Goal: Check status

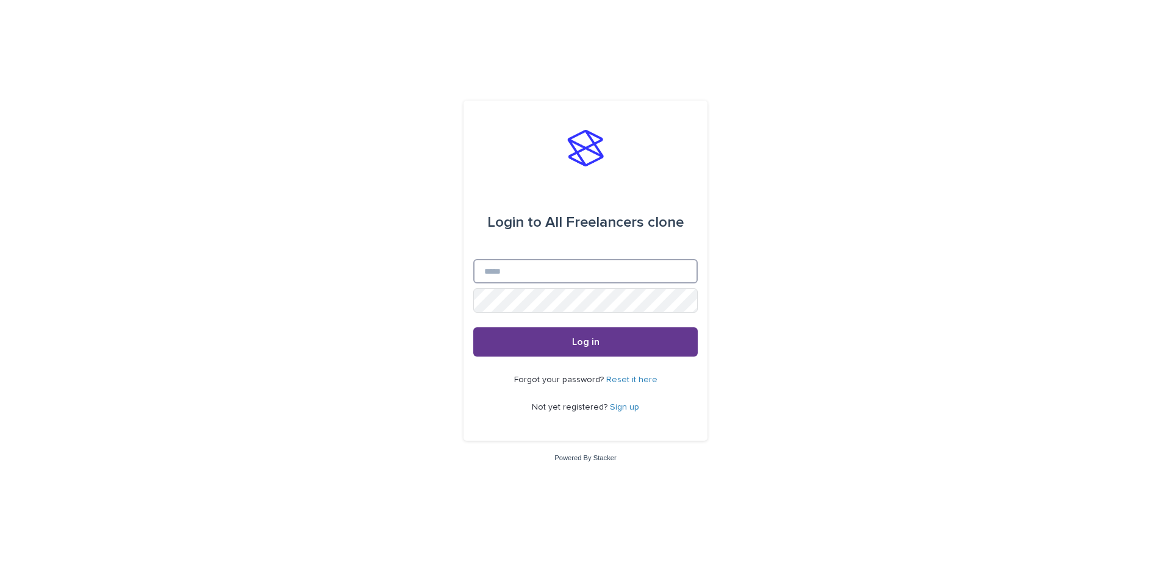
type input "**********"
click at [652, 342] on button "Log in" at bounding box center [585, 342] width 224 height 29
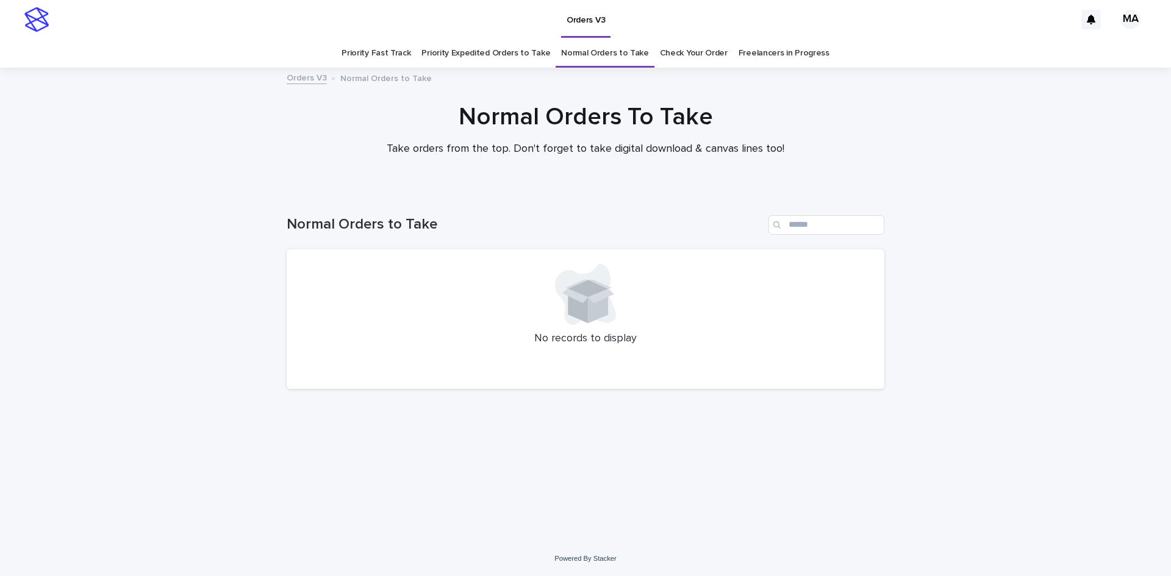
click at [686, 61] on link "Check Your Order" at bounding box center [694, 53] width 68 height 29
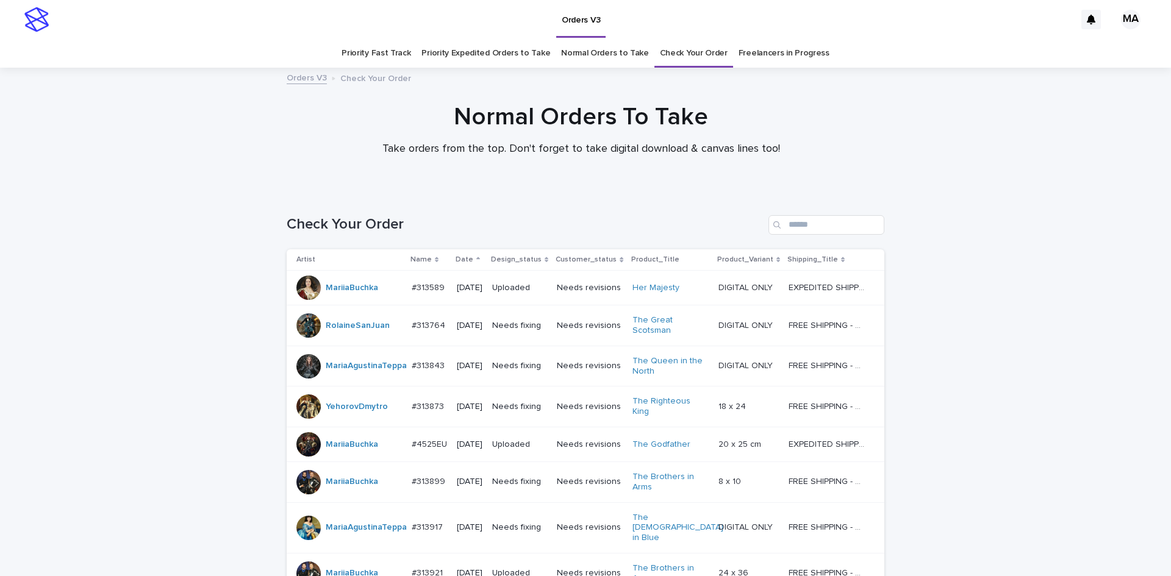
click at [461, 267] on th "Date" at bounding box center [469, 260] width 35 height 21
click at [457, 262] on p "Date" at bounding box center [465, 259] width 18 height 13
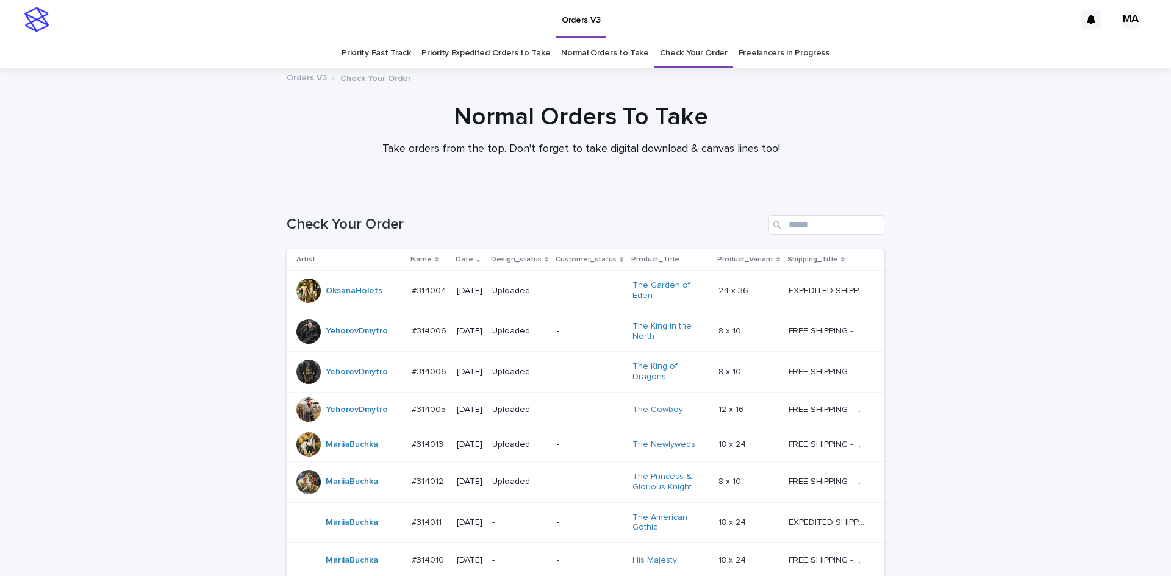
click at [456, 256] on p "Date" at bounding box center [465, 259] width 18 height 13
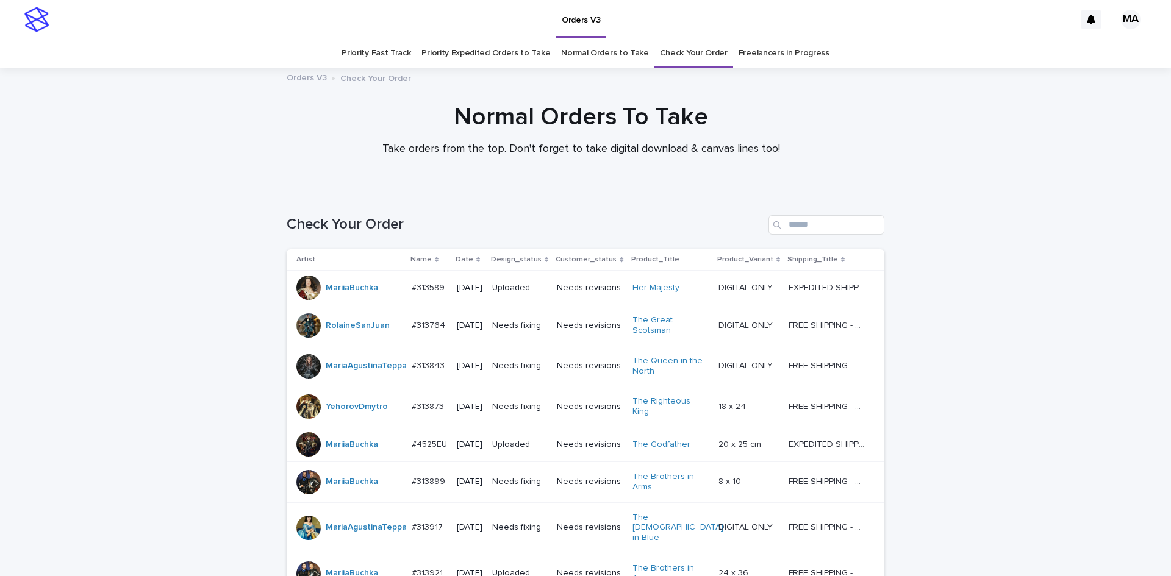
click at [461, 259] on p "Date" at bounding box center [465, 259] width 18 height 13
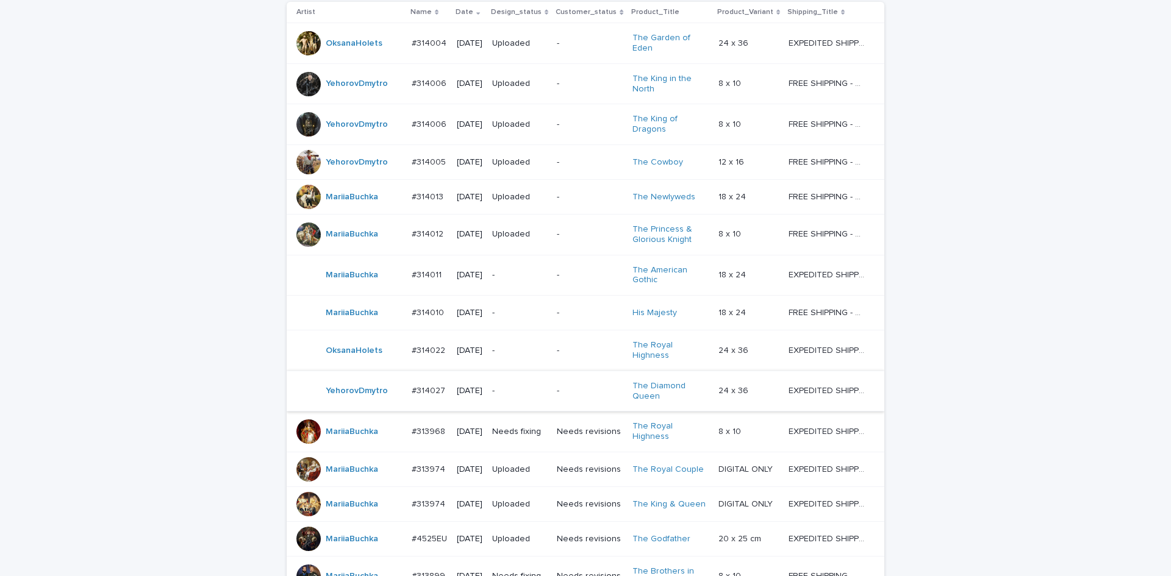
scroll to position [305, 0]
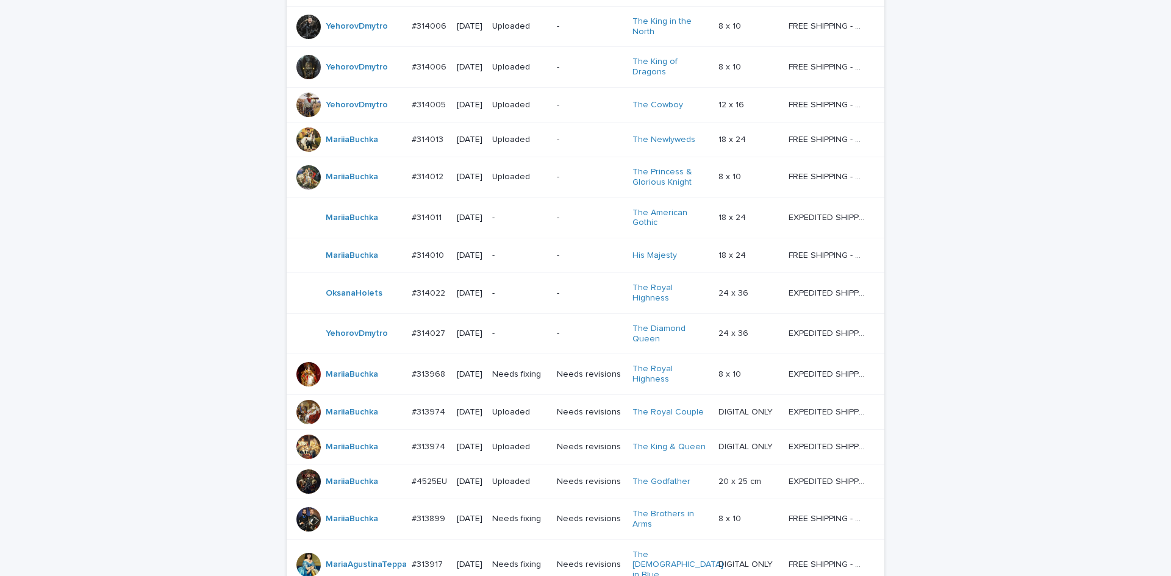
click at [954, 353] on div "Loading... Saving… Loading... Saving… Check Your Order Artist Name Date Design_…" at bounding box center [585, 389] width 1171 height 1007
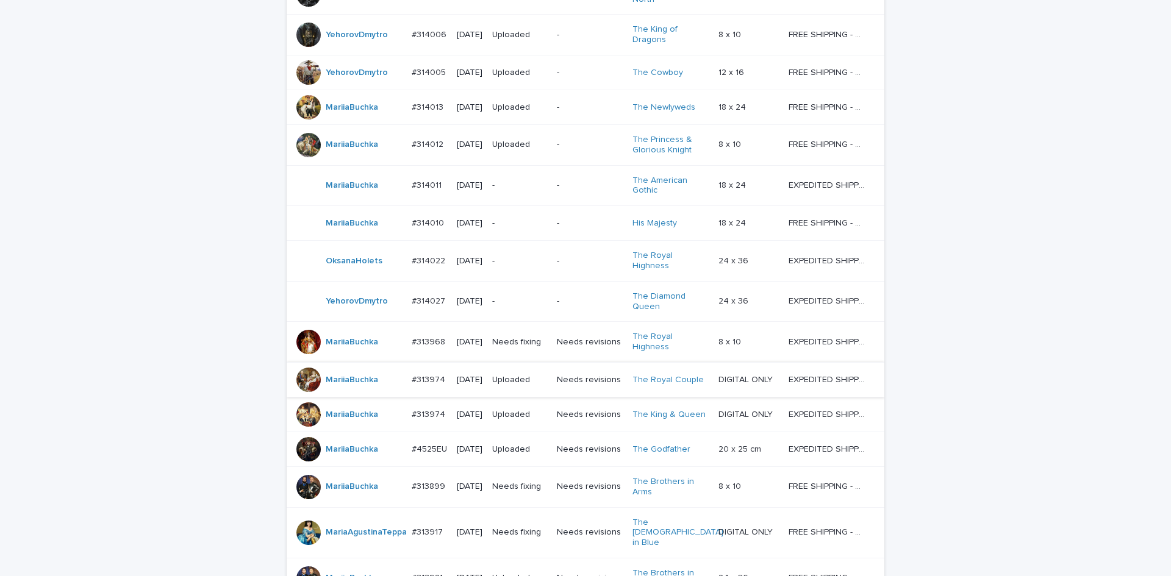
scroll to position [308, 0]
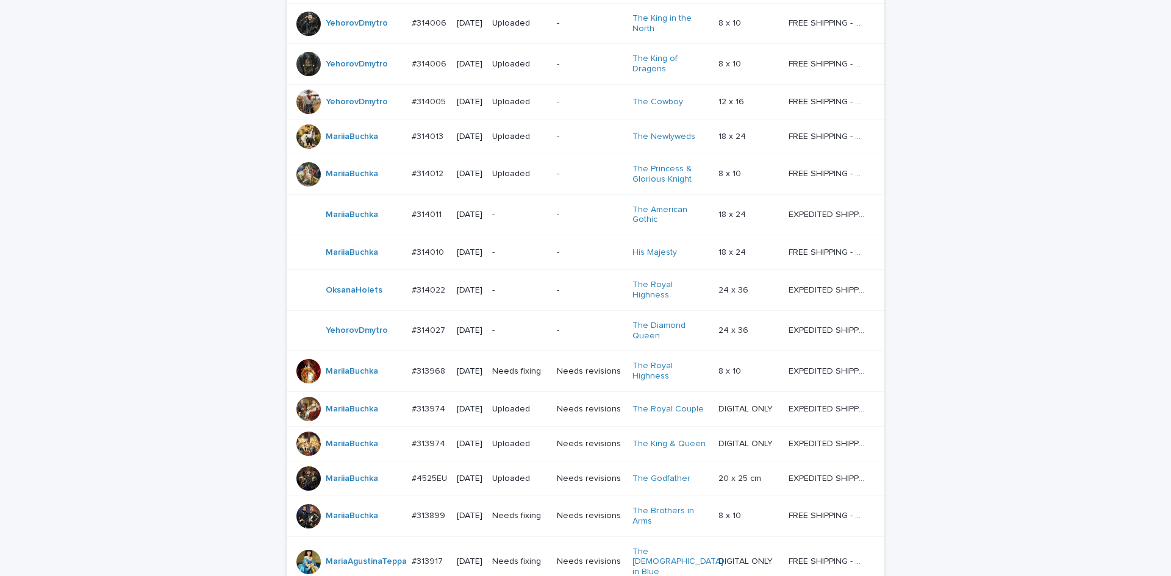
click at [924, 324] on div "Loading... Saving… Loading... Saving… Check Your Order Artist Name Date Design_…" at bounding box center [585, 386] width 1171 height 1007
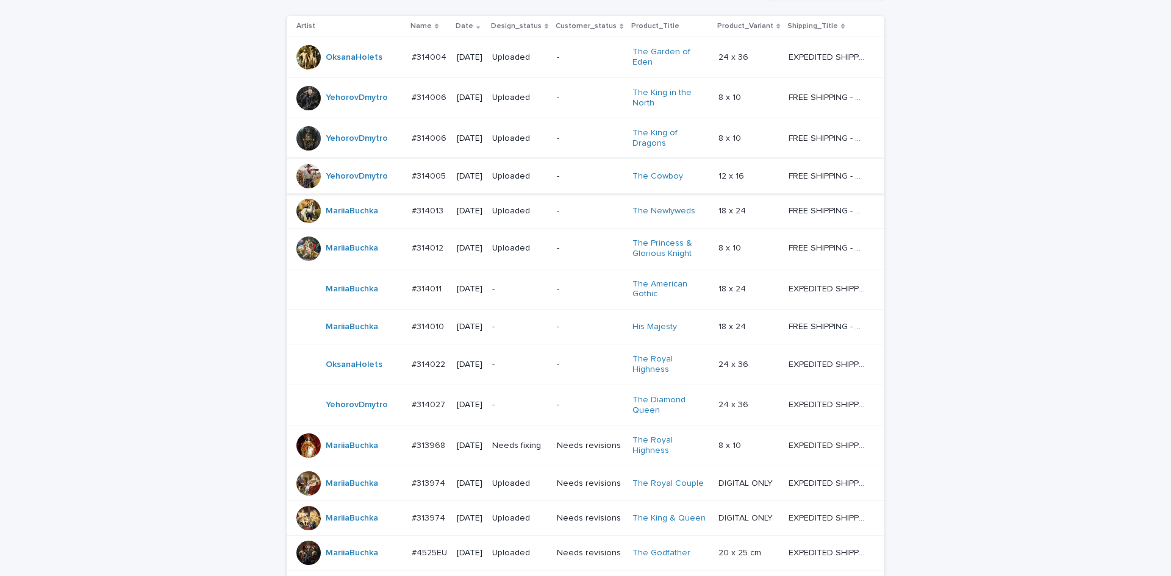
scroll to position [247, 0]
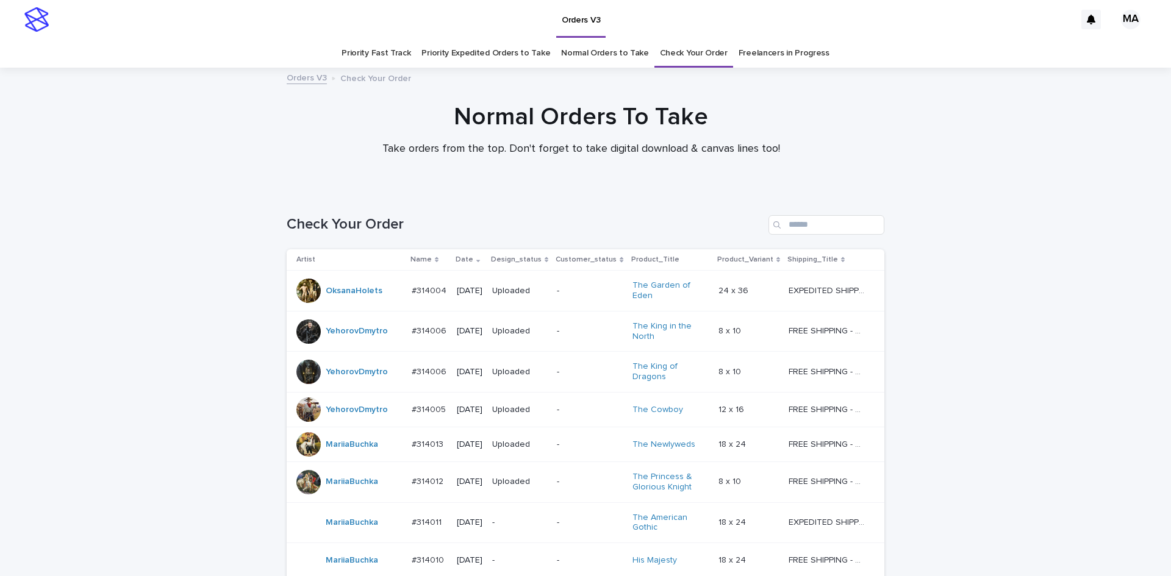
click at [603, 41] on link "Normal Orders to Take" at bounding box center [605, 53] width 88 height 29
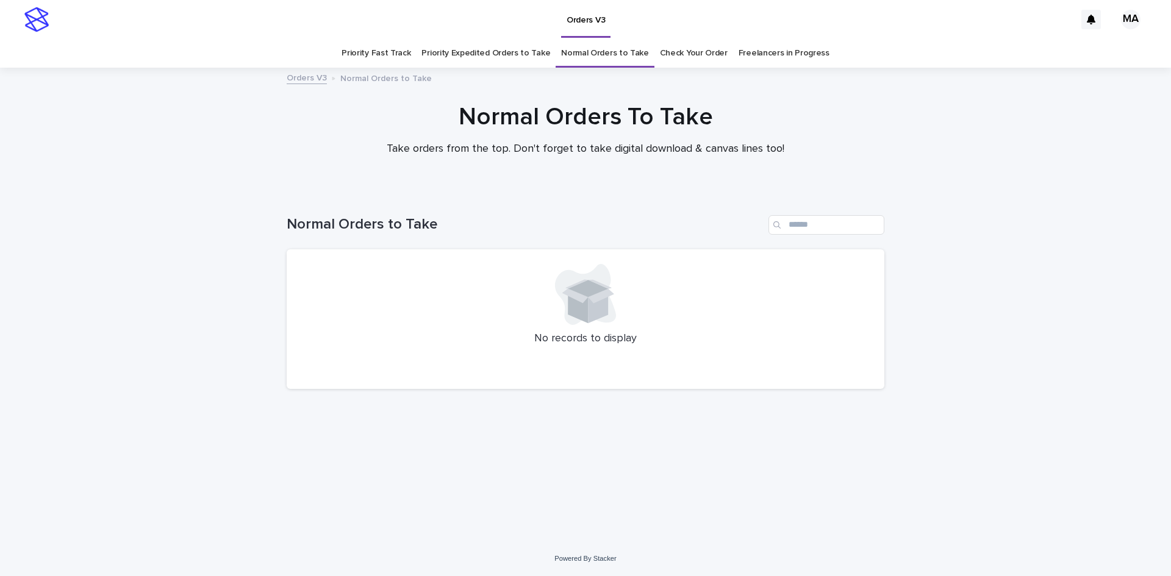
click at [470, 56] on link "Priority Expedited Orders to Take" at bounding box center [486, 53] width 129 height 29
click at [364, 54] on link "Priority Fast Track" at bounding box center [376, 53] width 69 height 29
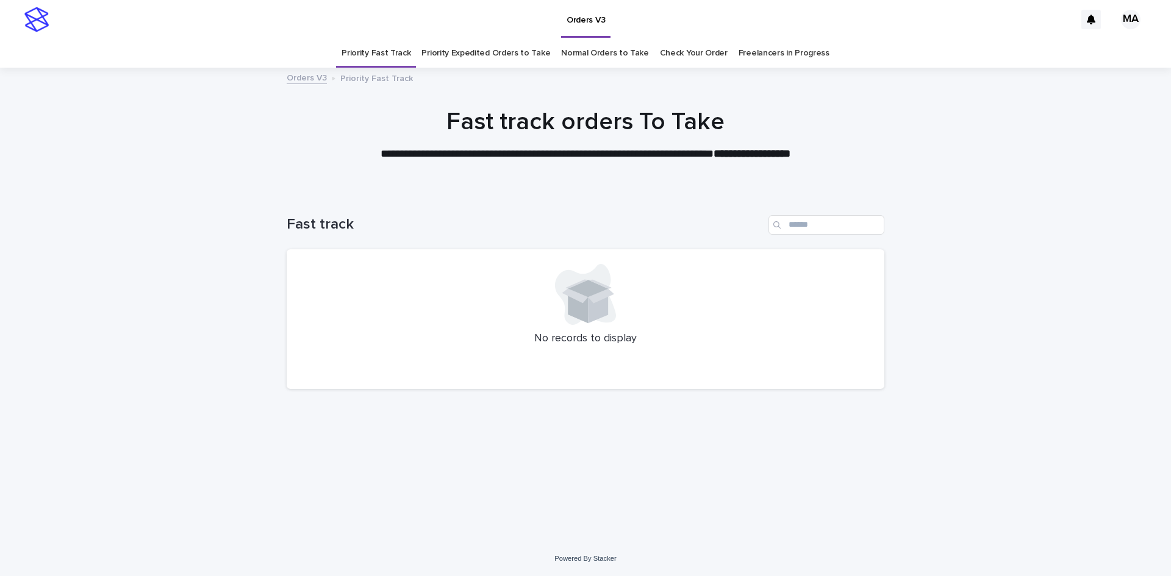
click at [770, 58] on link "Freelancers in Progress" at bounding box center [784, 53] width 91 height 29
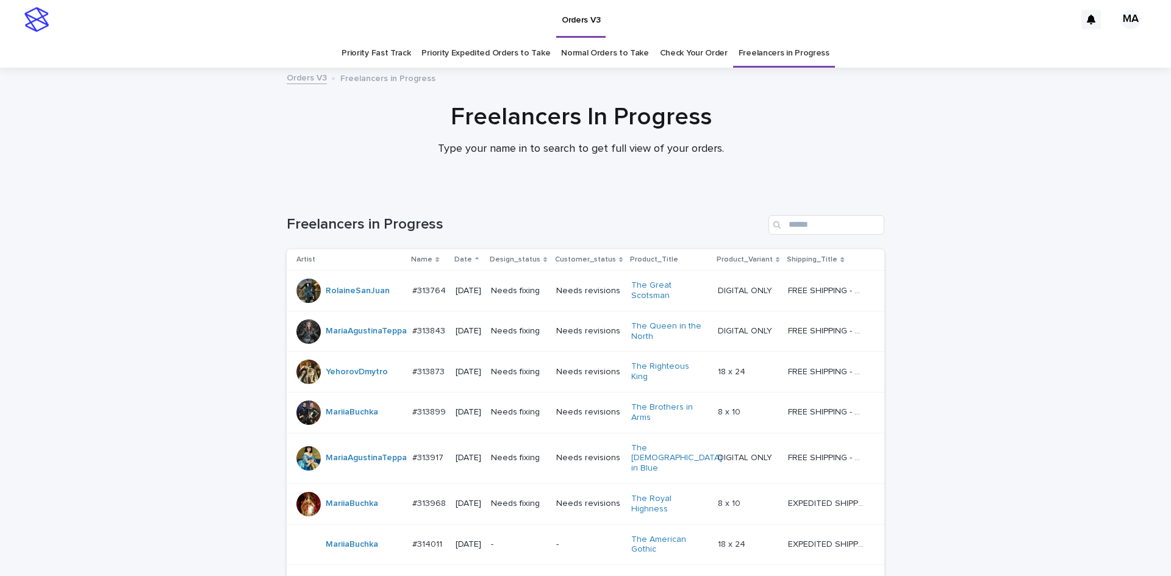
click at [680, 54] on link "Check Your Order" at bounding box center [694, 53] width 68 height 29
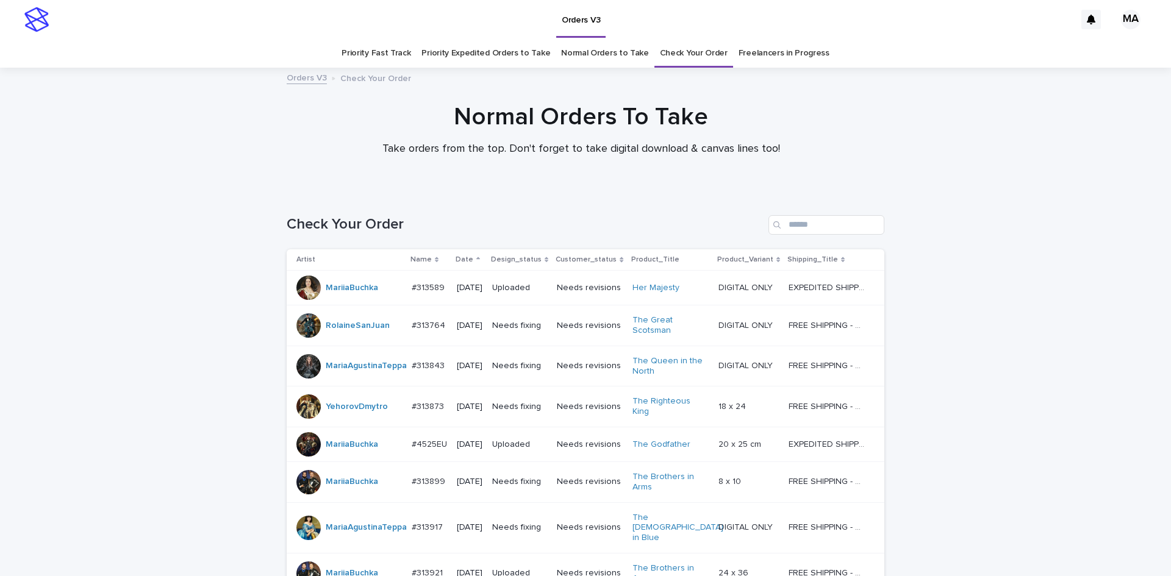
click at [749, 54] on link "Freelancers in Progress" at bounding box center [784, 53] width 91 height 29
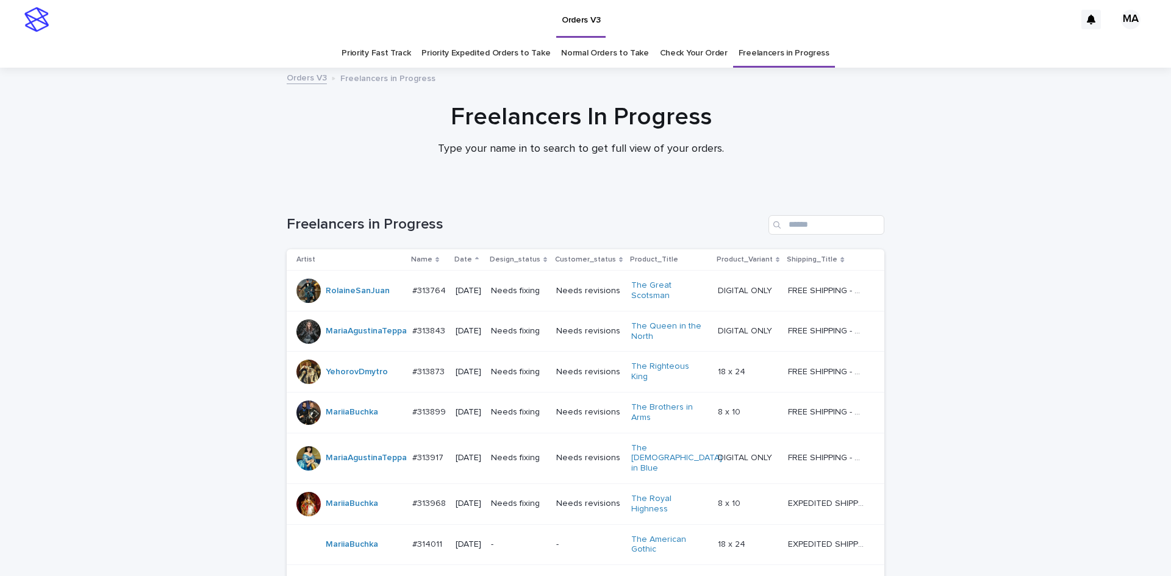
click at [459, 256] on p "Date" at bounding box center [463, 259] width 18 height 13
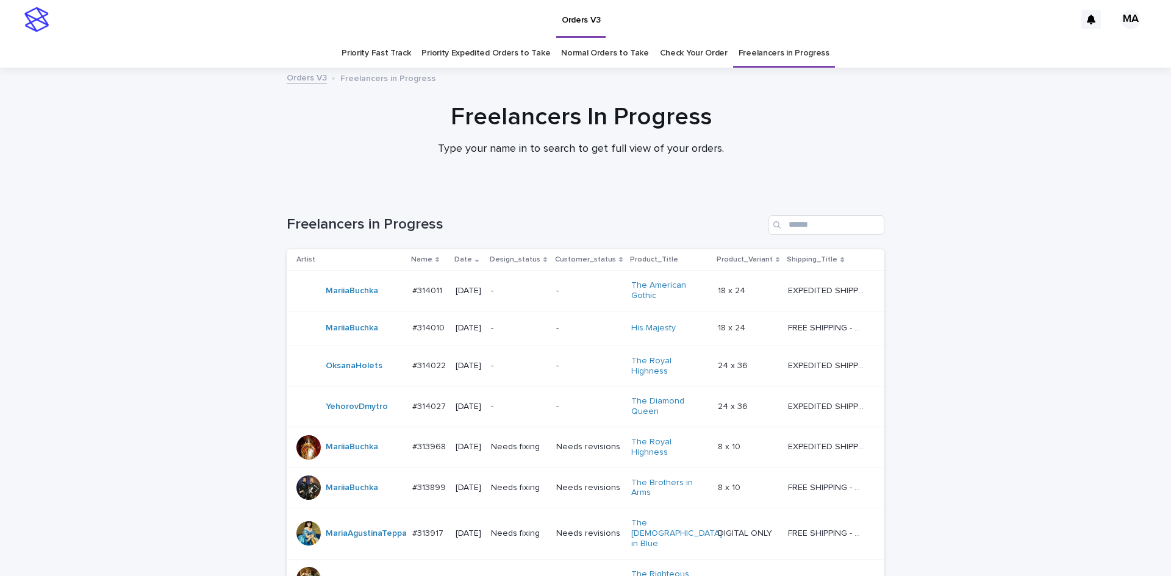
click at [459, 256] on p "Date" at bounding box center [463, 259] width 18 height 13
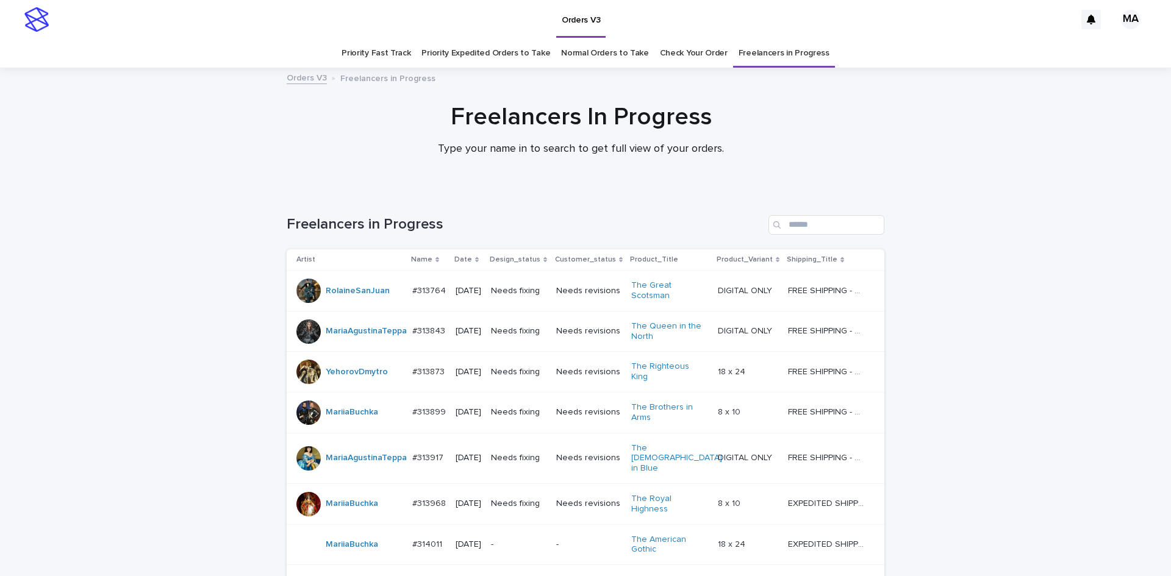
click at [436, 257] on icon at bounding box center [438, 260] width 4 height 6
click at [411, 252] on th "Name" at bounding box center [429, 260] width 43 height 21
click at [426, 268] on th "Name" at bounding box center [429, 260] width 43 height 21
click at [422, 265] on p "Name" at bounding box center [421, 259] width 21 height 13
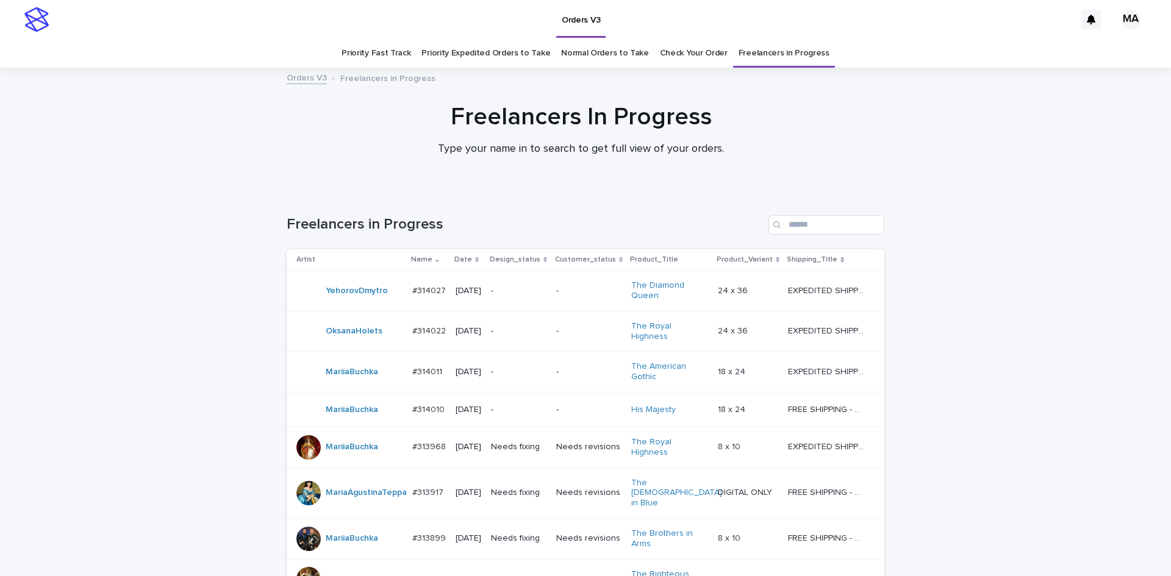
click at [413, 253] on p "Name" at bounding box center [421, 259] width 21 height 13
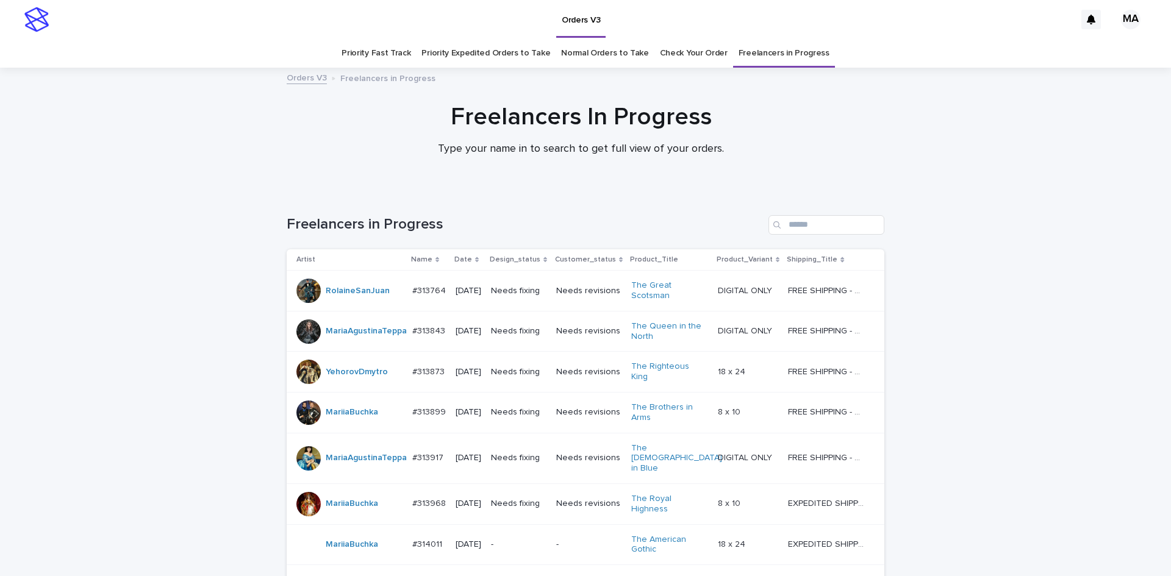
click at [412, 252] on th "Name" at bounding box center [429, 260] width 43 height 21
click at [414, 262] on p "Name" at bounding box center [421, 259] width 21 height 13
click at [413, 258] on p "Name" at bounding box center [421, 259] width 21 height 13
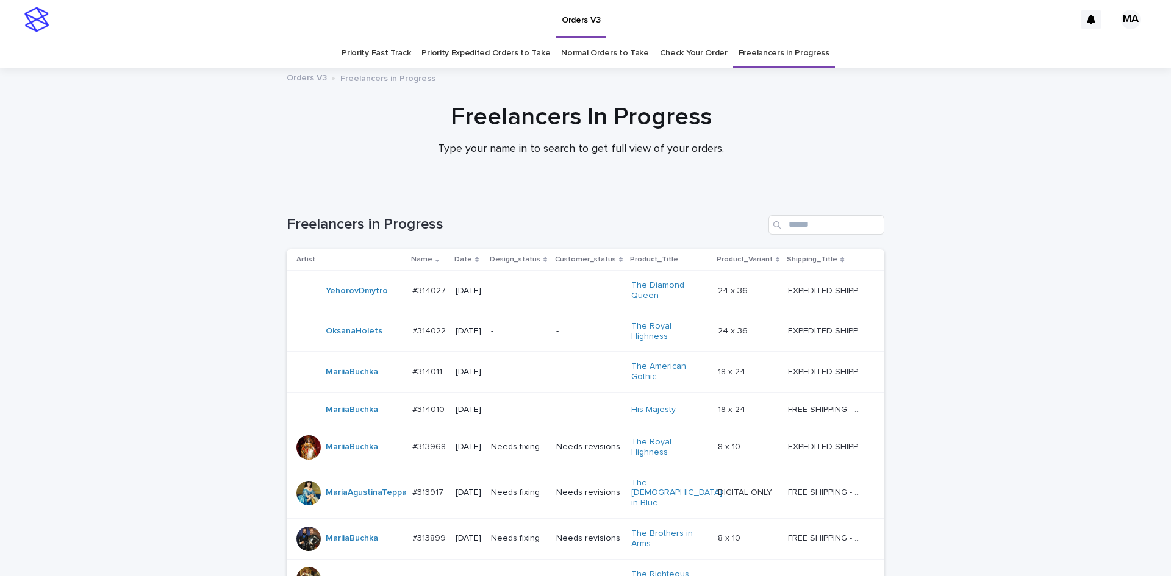
click at [993, 324] on div "Loading... Saving… Loading... Saving… Freelancers in Progress Artist Name Date …" at bounding box center [585, 488] width 1171 height 595
click at [955, 236] on div "Loading... Saving… Loading... Saving… Freelancers in Progress Artist Name Date …" at bounding box center [585, 488] width 1171 height 595
click at [922, 140] on div "Freelancers In Progress Type your name in to search to get full view of your or…" at bounding box center [581, 134] width 1162 height 65
